Goal: Navigation & Orientation: Find specific page/section

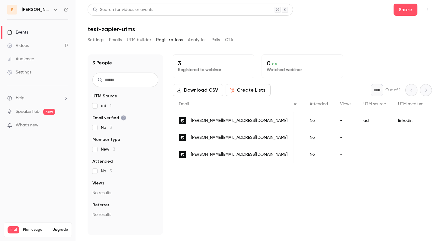
scroll to position [0, 124]
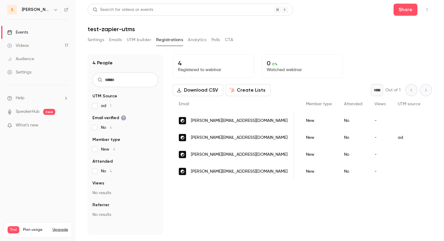
scroll to position [0, 114]
